Goal: Use online tool/utility: Use online tool/utility

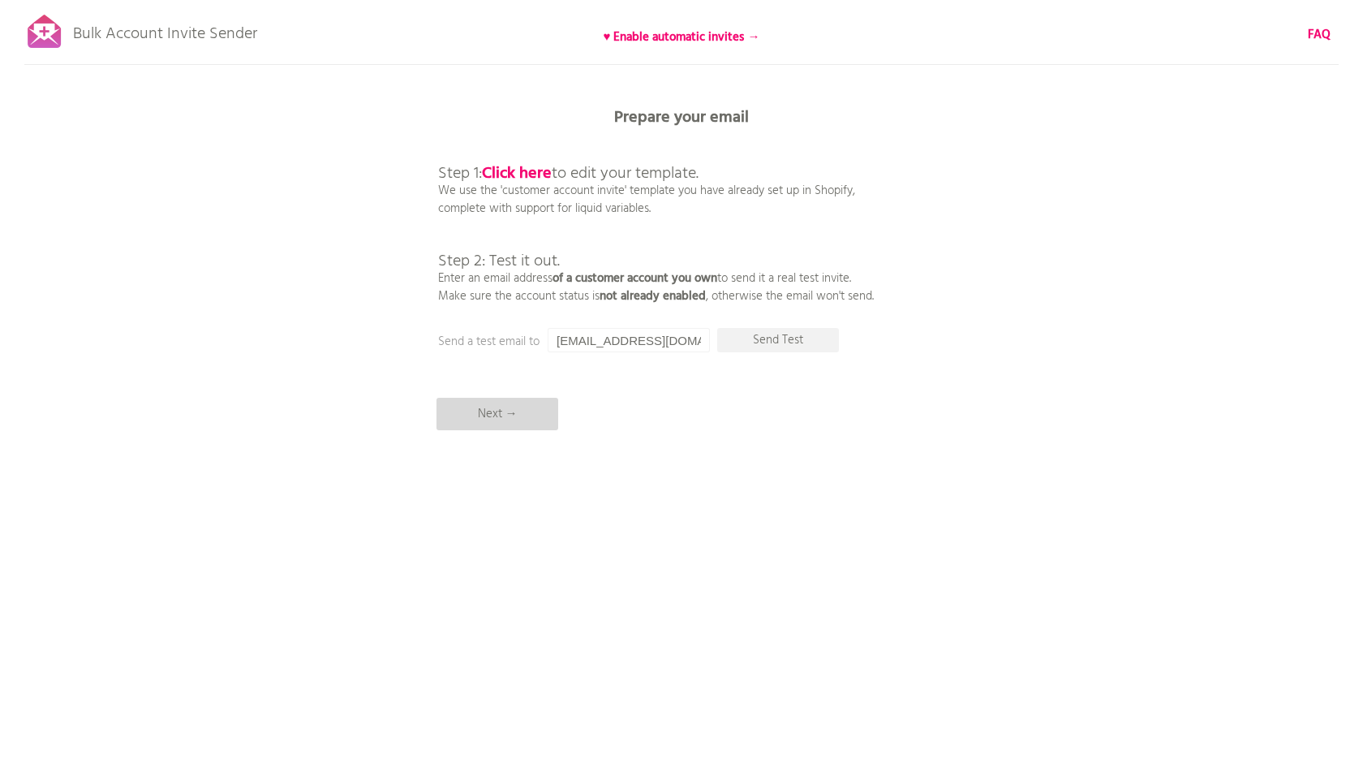
click at [530, 415] on p "Next →" at bounding box center [498, 414] width 122 height 32
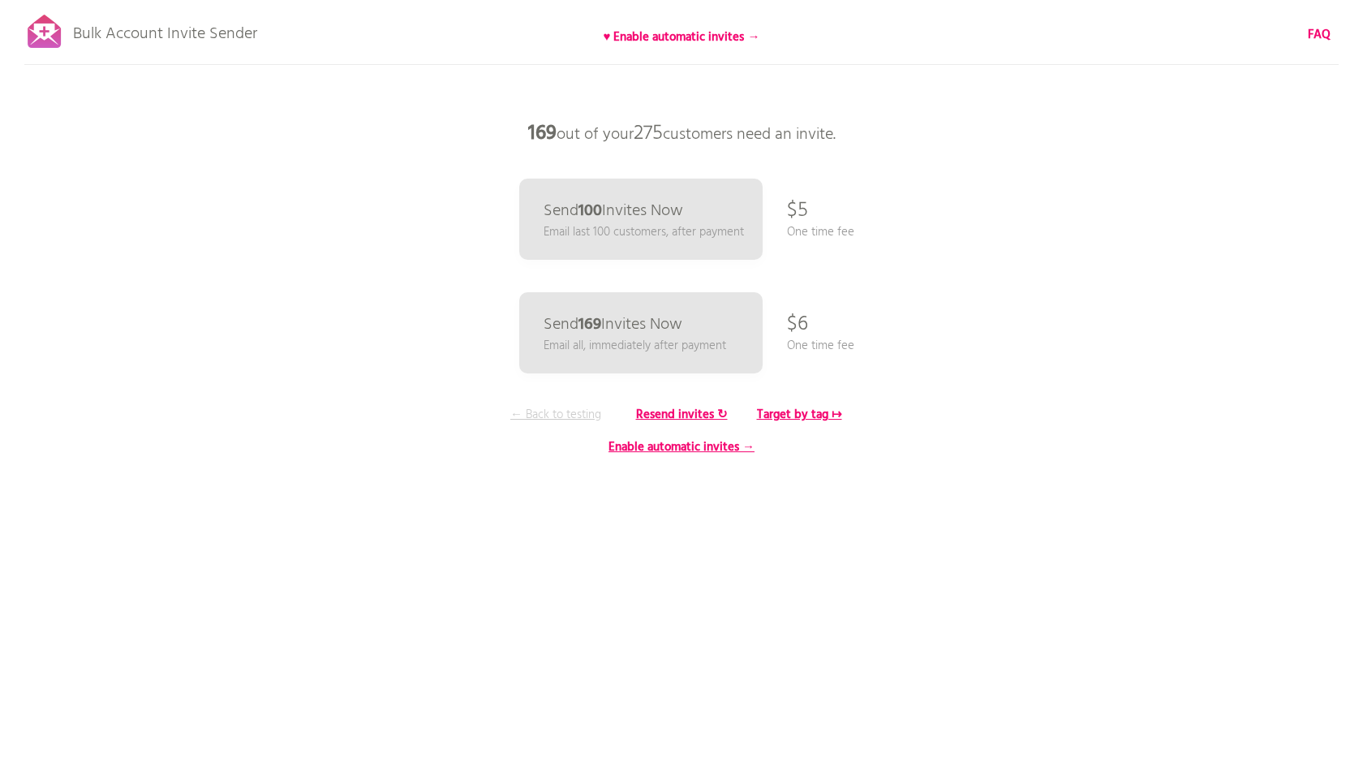
click at [524, 420] on p "← Back to testing" at bounding box center [556, 415] width 122 height 18
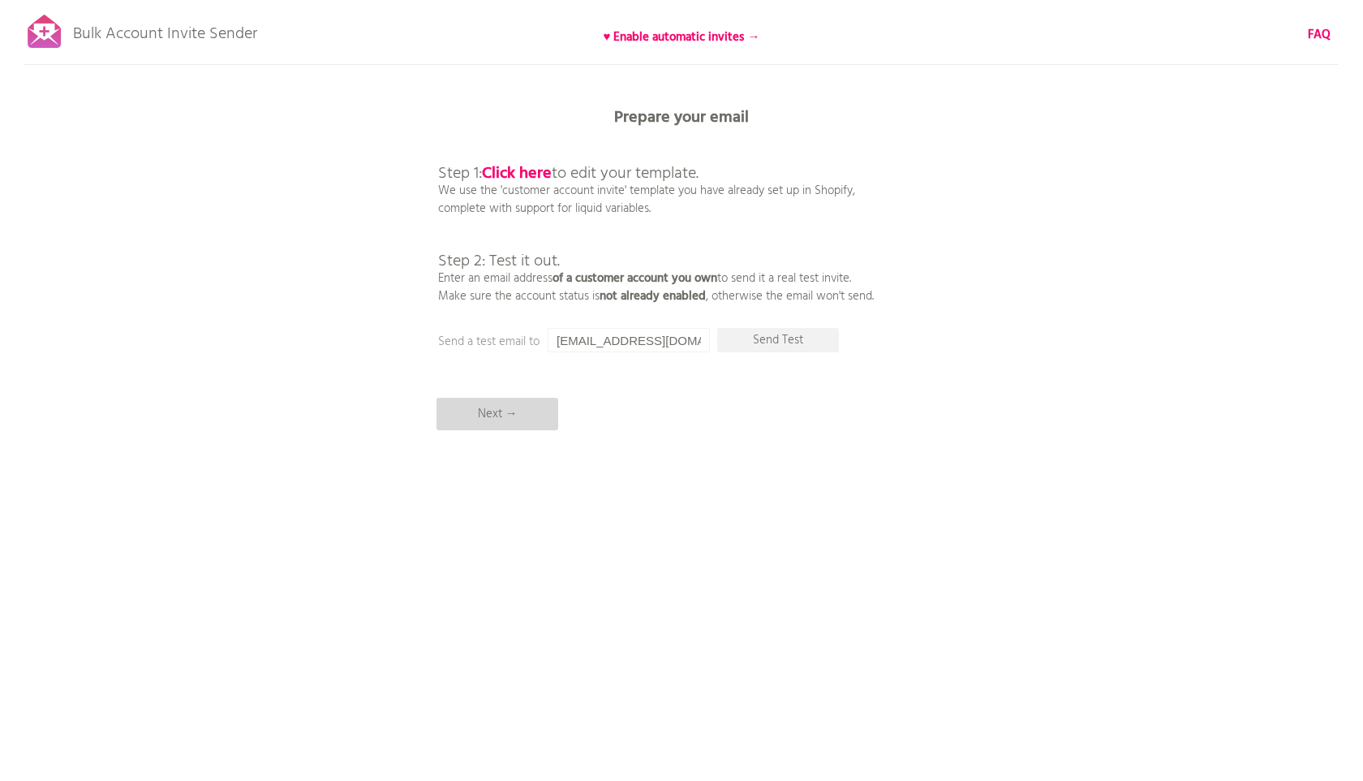
click at [527, 403] on p "Next →" at bounding box center [498, 414] width 122 height 32
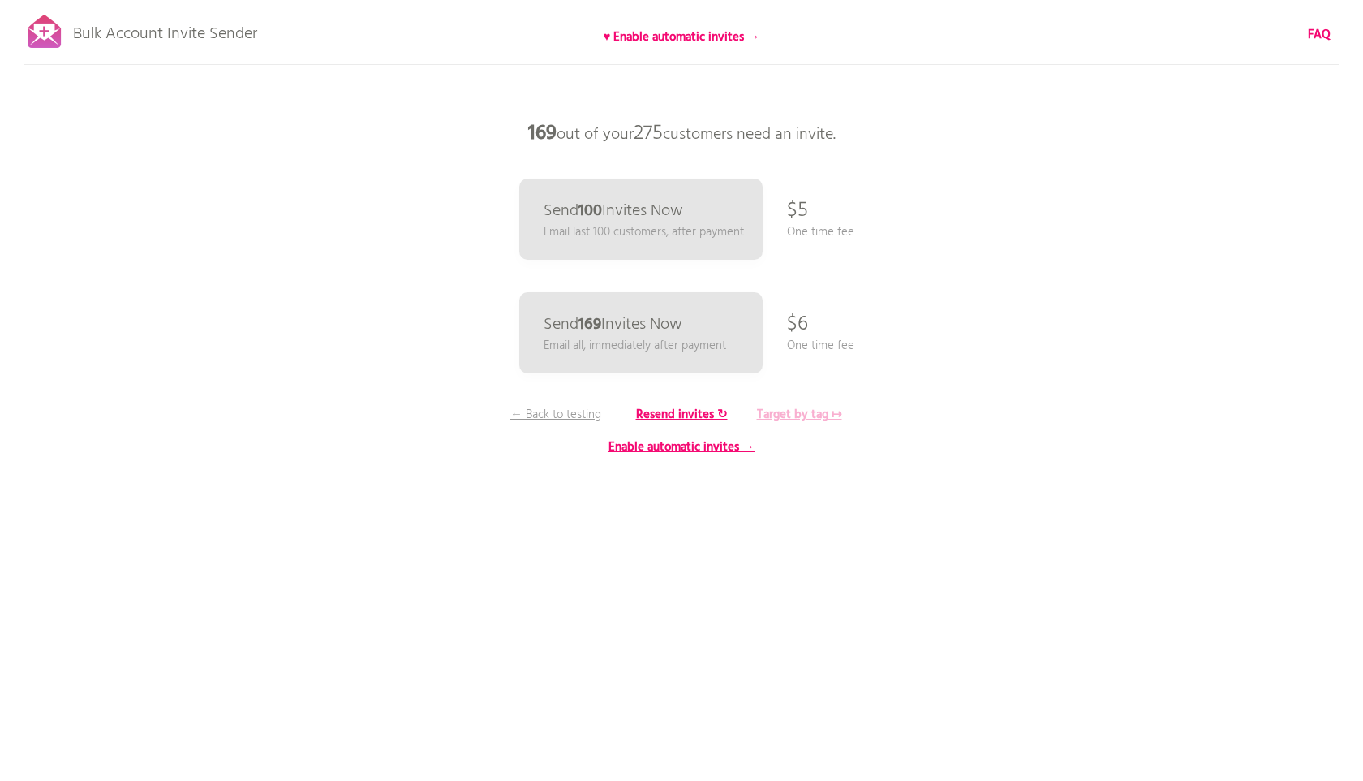
click at [800, 413] on b "Target by tag ↦" at bounding box center [799, 414] width 85 height 19
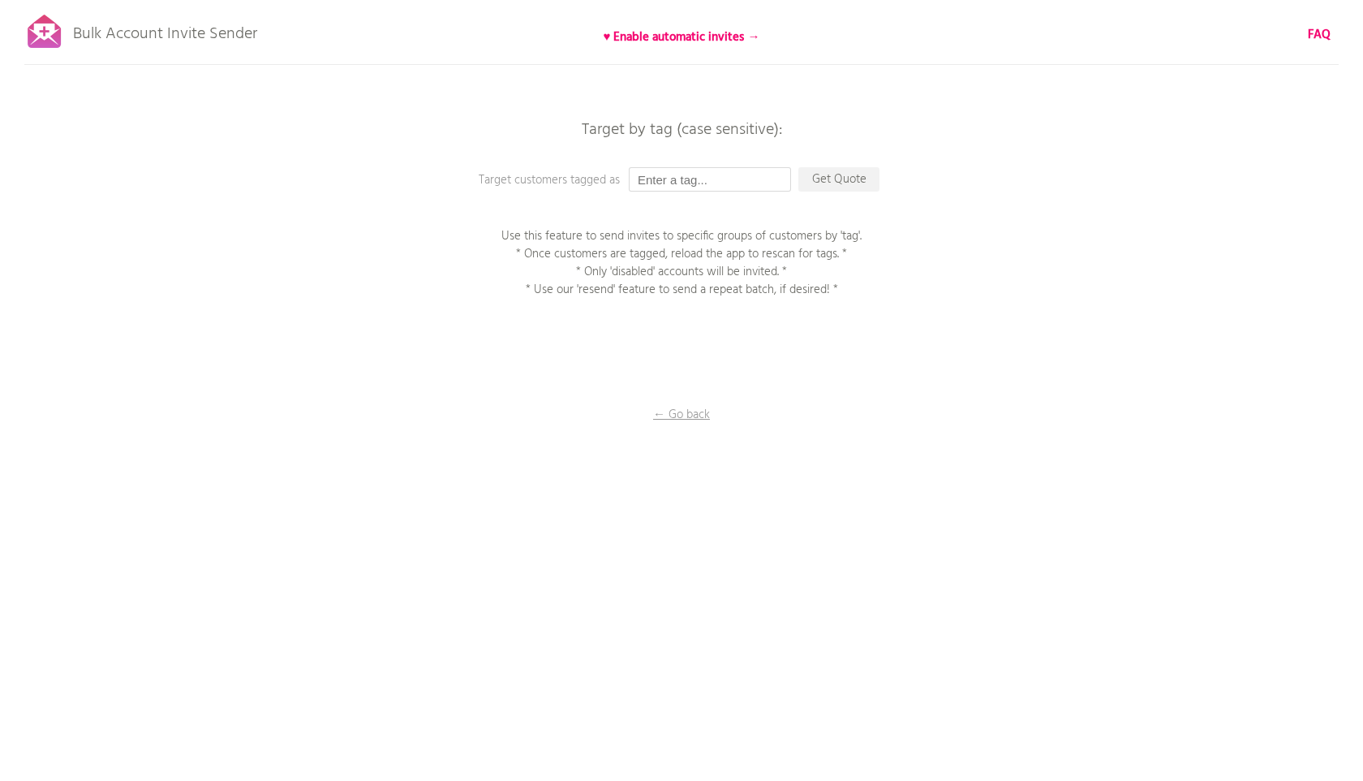
click at [752, 186] on input "text" at bounding box center [710, 179] width 162 height 24
type input "test"
click at [856, 178] on p "Get Quote" at bounding box center [839, 179] width 81 height 24
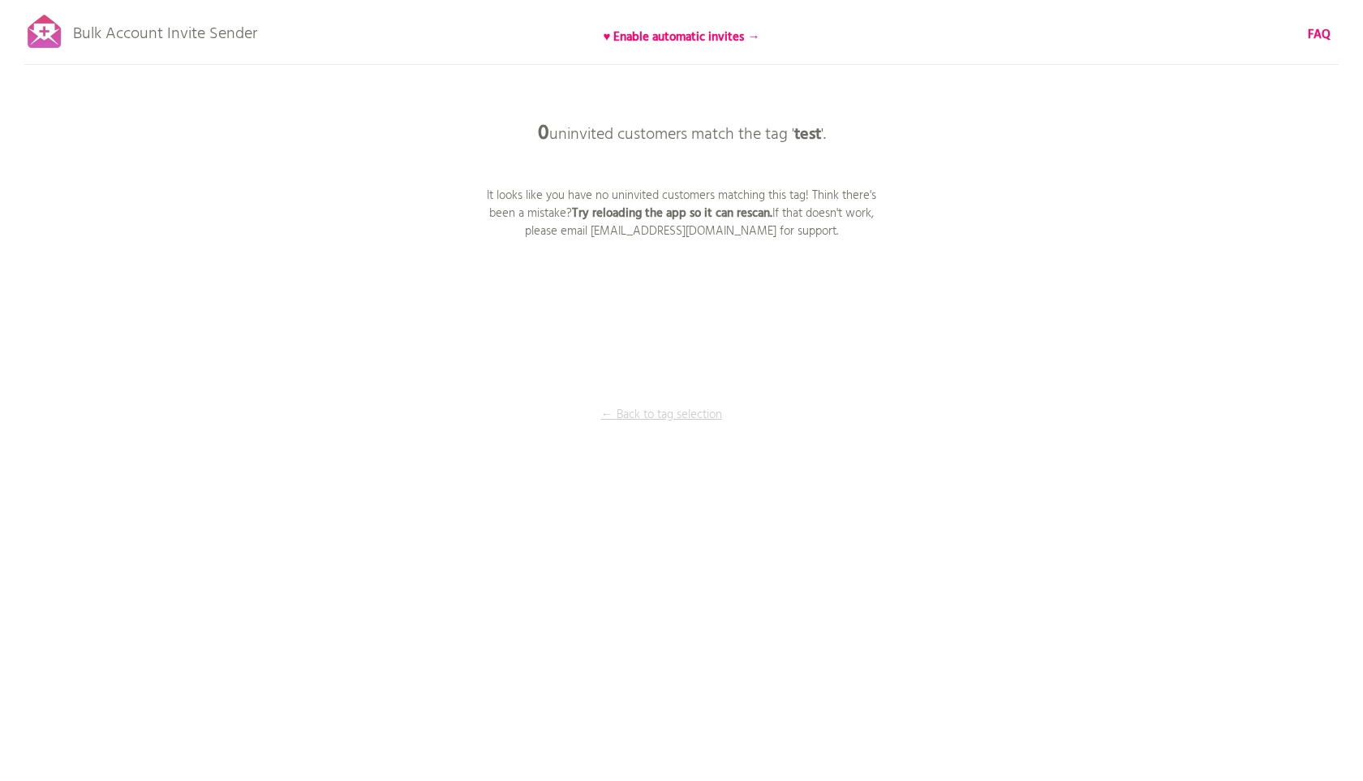
click at [662, 414] on p "← Back to tag selection" at bounding box center [662, 415] width 122 height 18
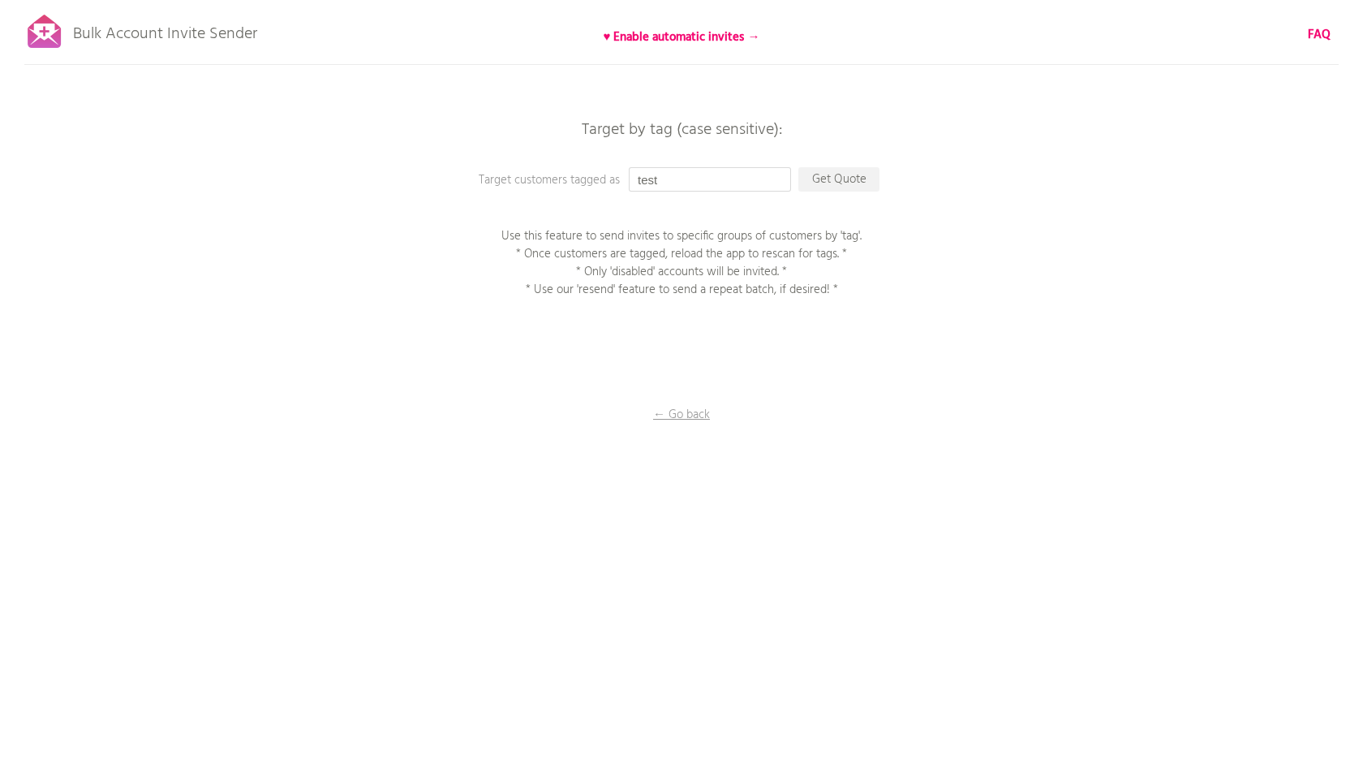
click at [700, 184] on input "test" at bounding box center [710, 179] width 162 height 24
click at [693, 179] on input "test" at bounding box center [710, 179] width 162 height 24
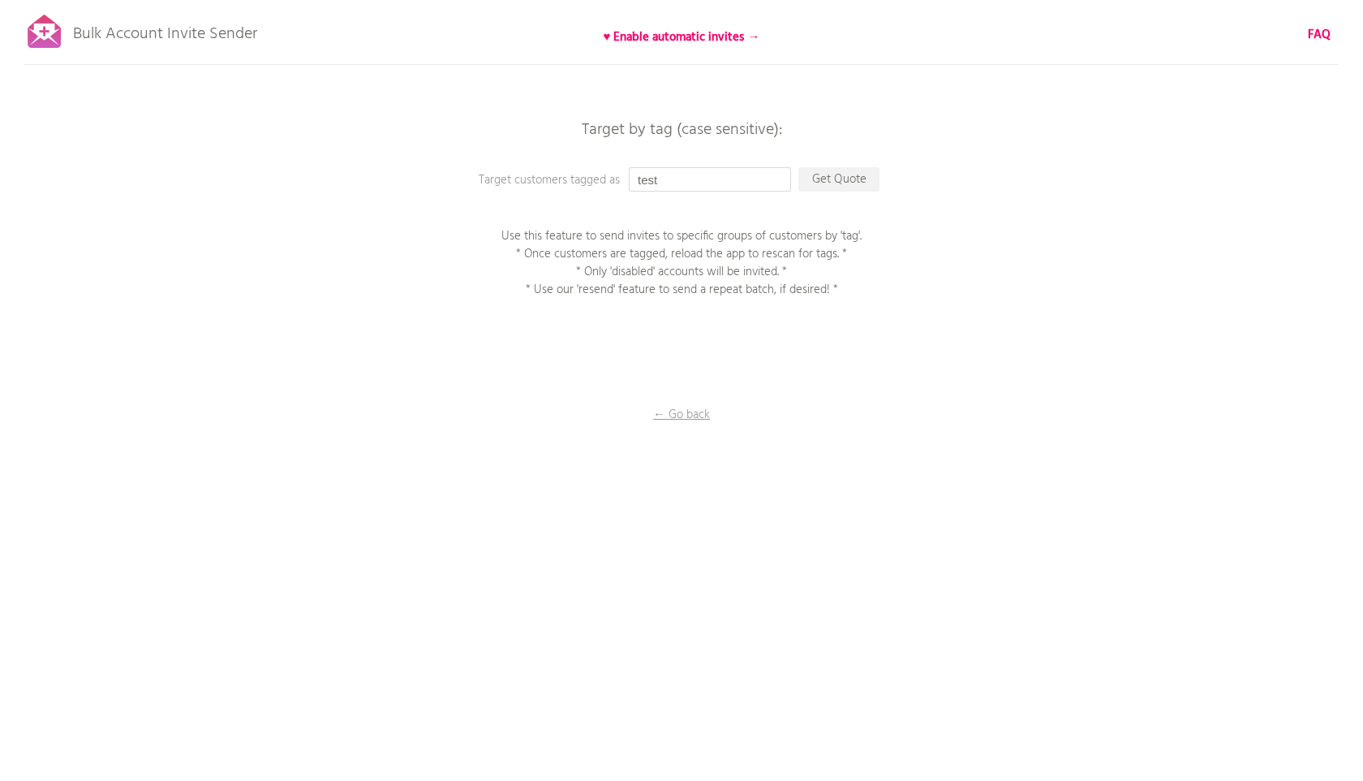
click at [693, 179] on input "test" at bounding box center [710, 179] width 162 height 24
